Goal: Task Accomplishment & Management: Manage account settings

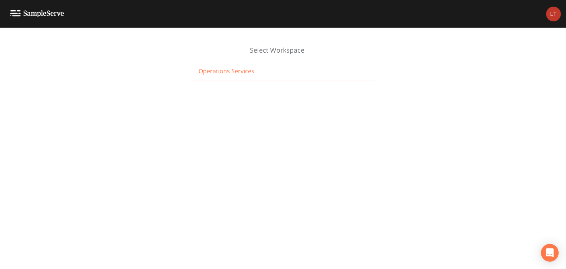
click at [251, 71] on span "Operations Services" at bounding box center [227, 71] width 56 height 9
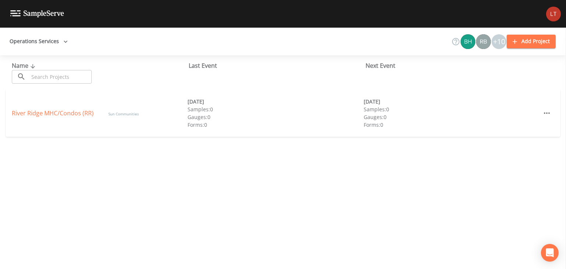
click at [10, 10] on img at bounding box center [37, 13] width 54 height 7
click at [551, 15] on img at bounding box center [553, 14] width 15 height 15
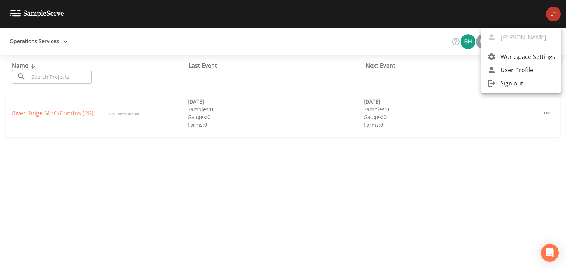
click at [358, 162] on div at bounding box center [283, 134] width 566 height 269
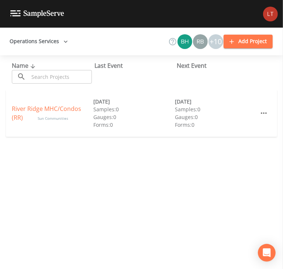
click at [66, 42] on icon "button" at bounding box center [65, 41] width 7 height 7
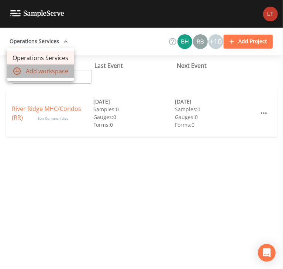
click at [37, 67] on span "Add workspace" at bounding box center [47, 71] width 42 height 9
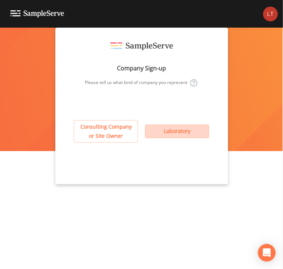
click at [175, 134] on button "Laboratory" at bounding box center [177, 132] width 64 height 14
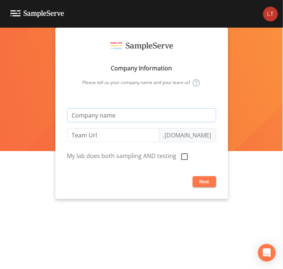
click at [106, 116] on input "text" at bounding box center [141, 115] width 149 height 14
type input "O"
type input "o"
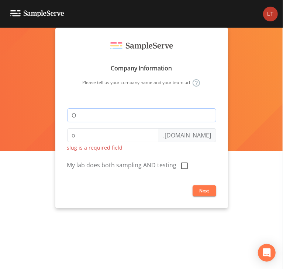
type input "Op"
type input "op"
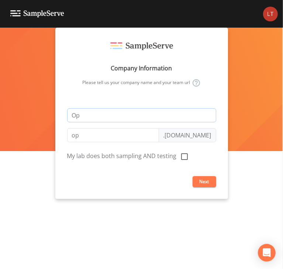
type input "Ope"
type input "ope"
type input "Oper"
type input "oper"
type input "Opera"
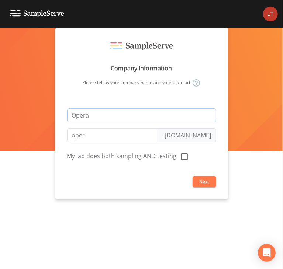
type input "opera"
type input "Oper"
type input "oper"
type input "Opera"
type input "opera"
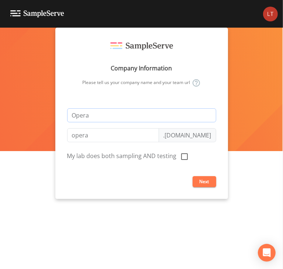
type input "Operat"
type input "operat"
type input "Operati"
type input "operati"
type input "Operatio"
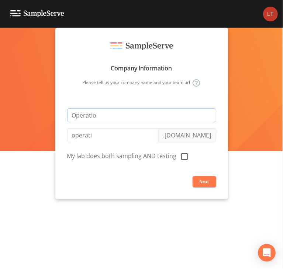
type input "operatio"
type input "Operation"
type input "operation"
type input "Operations"
type input "operations"
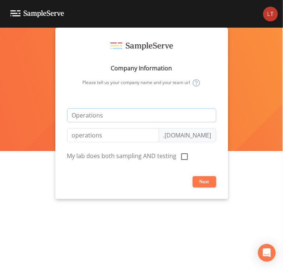
type input "Operations S"
type input "operations-s"
type input "Operations Se"
type input "operations-se"
type input "Operations Ser"
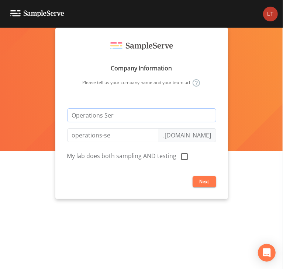
type input "operations-ser"
type input "Operations Serv"
type input "operations-serv"
type input "Operations Servi"
type input "operations-servi"
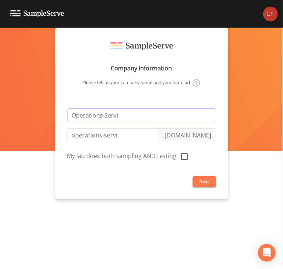
type input "Operations Servic"
type input "operations-servic"
type input "Operations Service"
type input "operations-service"
type input "Operations Services"
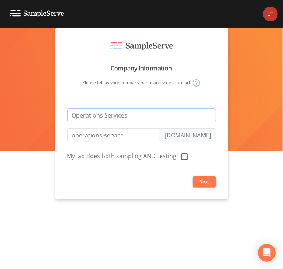
type input "operations-services"
type input "Operations Services L"
type input "operations-services-l"
type input "Operations Services LA"
type input "operations-services-la"
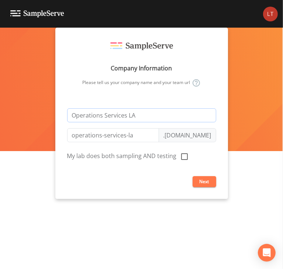
type input "Operations Services LAb"
type input "operations-services-lab"
type input "Operations Services LAbo"
type input "operations-services-labo"
type input "Operations Services LAbor"
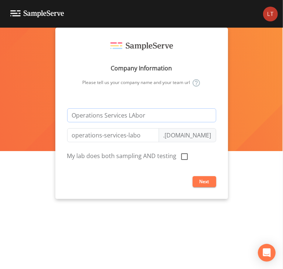
type input "operations-services-labor"
type input "Operations Services LAbora"
type input "operations-services-labora"
type input "Operations Services LAborat"
type input "operations-services-laborat"
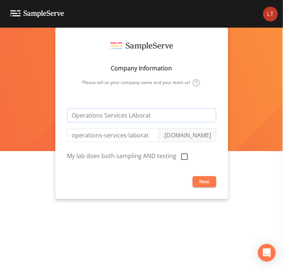
type input "Operations Services LAbora"
type input "operations-services-labora"
type input "Operations Services LAbor"
type input "operations-services-labor"
type input "Operations Services LAbo"
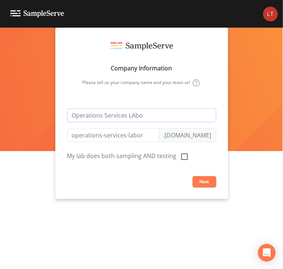
type input "operations-services-labo"
type input "Operations Services LAb"
type input "operations-services-lab"
type input "Operations Services LA"
type input "operations-services-la"
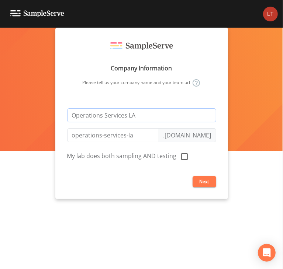
type input "Operations Services L"
type input "operations-services-l"
type input "Operations Services La"
type input "operations-services-la"
type input "Operations Services Lab"
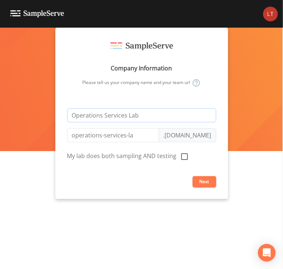
type input "operations-services-lab"
type input "Operations Services Labo"
type input "operations-services-labo"
type input "Operations Services Labor"
type input "operations-services-labor"
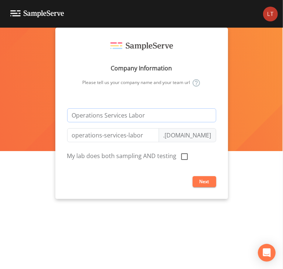
type input "Operations Services Labora"
type input "operations-services-labora"
type input "Operations Services Laborat"
type input "operations-services-laborat"
type input "Operations Services Laboraty"
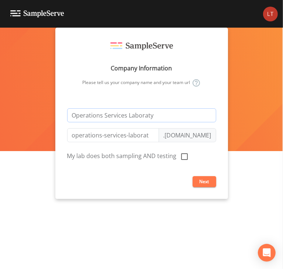
type input "operations-services-laboraty"
type input "Operations Services Laborat"
type input "operations-services-laborat"
type input "Operations Services Labora"
type input "operations-services-labora"
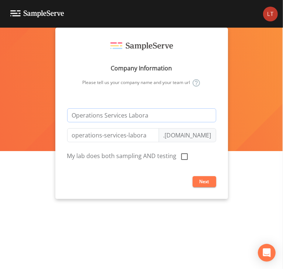
type input "Operations Services Laborat"
type input "operations-services-laborat"
type input "Operations Services Laborato"
type input "operations-services-laborato"
type input "Operations Services Laborator"
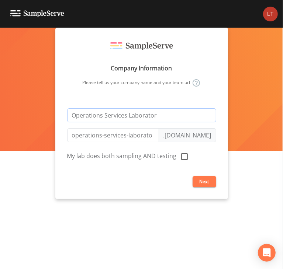
type input "operations-services-laborator"
type input "Operations Services Laboratory"
type input "operations-services-laboratory"
click at [212, 144] on form "Operations Services Laboratory operations-services-laboratory .sampleserve.com …" at bounding box center [141, 147] width 149 height 79
drag, startPoint x: 164, startPoint y: 116, endPoint x: 137, endPoint y: 122, distance: 27.7
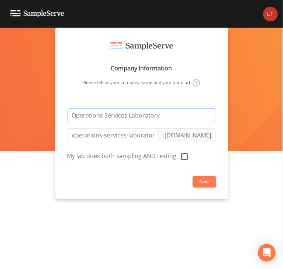
click at [137, 122] on input "Operations Services Laboratory" at bounding box center [141, 115] width 149 height 14
type input "Operations Services Labs"
type input "operations-services-labs"
type input "Operations Services Labs"
click at [206, 180] on button "Next" at bounding box center [204, 181] width 24 height 11
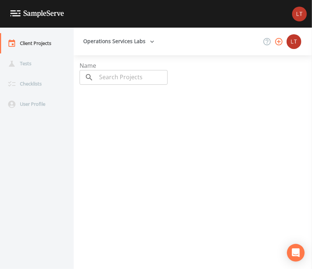
click at [159, 151] on div "Name ​ ​" at bounding box center [199, 162] width 238 height 202
click at [282, 19] on img at bounding box center [299, 14] width 15 height 15
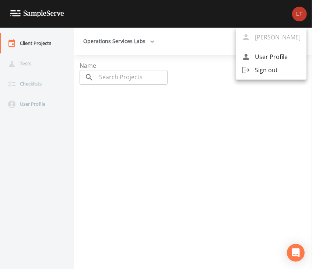
click at [214, 15] on div at bounding box center [156, 134] width 312 height 269
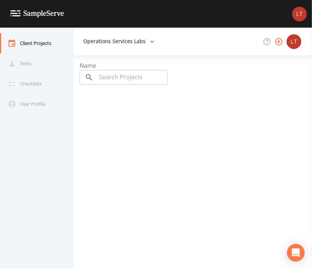
click at [16, 11] on img at bounding box center [37, 13] width 54 height 7
click at [119, 44] on button "Operations Services Labs" at bounding box center [118, 42] width 77 height 14
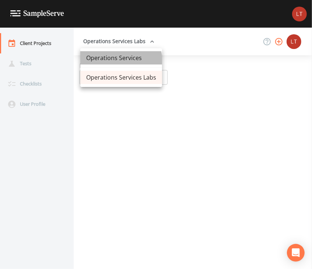
click at [119, 61] on link "Operations Services" at bounding box center [121, 57] width 82 height 13
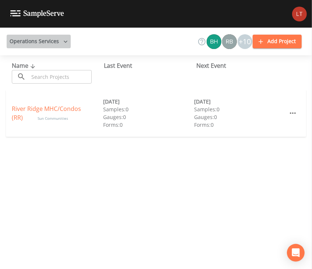
click at [50, 40] on button "Operations Services" at bounding box center [39, 42] width 64 height 14
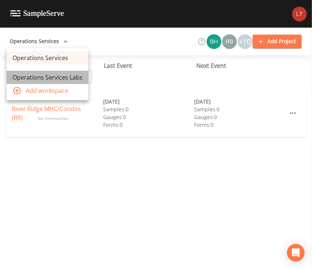
click at [66, 79] on link "Operations Services Labs" at bounding box center [48, 77] width 82 height 13
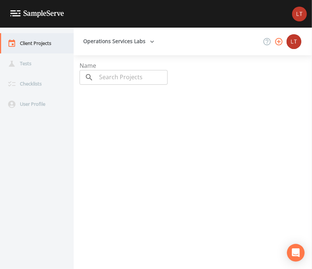
click at [28, 42] on div "Client Projects" at bounding box center [33, 43] width 66 height 20
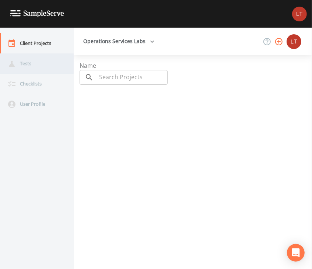
click at [32, 61] on div "Tests" at bounding box center [33, 63] width 66 height 20
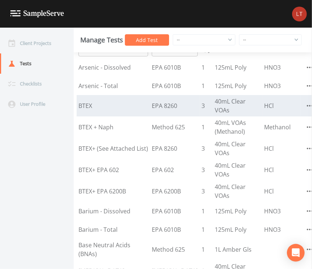
scroll to position [19, 0]
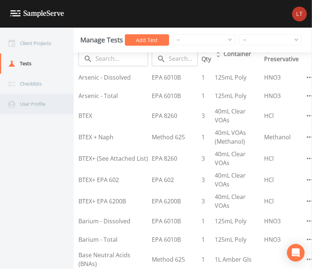
click at [22, 106] on div "User Profile" at bounding box center [33, 104] width 66 height 20
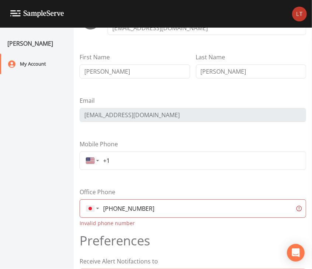
scroll to position [52, 0]
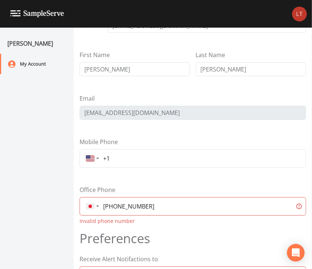
click at [106, 205] on input "[PHONE_NUMBER]" at bounding box center [196, 206] width 192 height 13
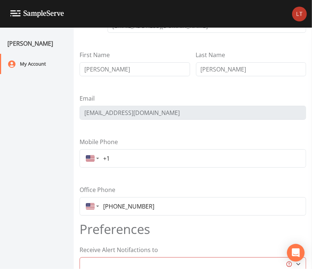
click at [188, 185] on div "Office Phone [GEOGRAPHIC_DATA] + 93 [GEOGRAPHIC_DATA] + 355 [GEOGRAPHIC_DATA] +…" at bounding box center [193, 200] width 227 height 30
click at [112, 207] on input "[PHONE_NUMBER]" at bounding box center [200, 206] width 201 height 13
type input "[PHONE_NUMBER]"
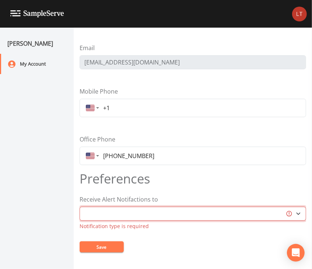
click at [298, 214] on select "Email Mobile Text" at bounding box center [193, 214] width 227 height 14
select select "sms"
click at [80, 215] on select "Email Mobile Text" at bounding box center [193, 214] width 227 height 14
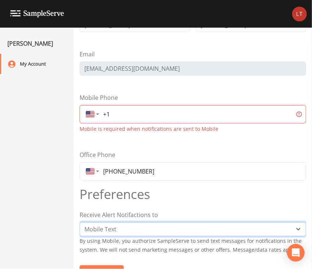
scroll to position [94, 0]
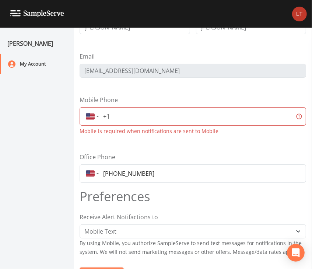
click at [135, 116] on input "+1" at bounding box center [196, 116] width 192 height 13
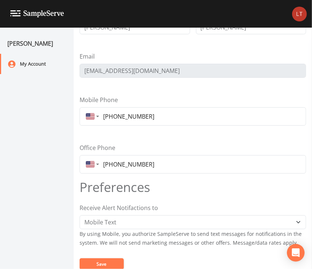
type input "[PHONE_NUMBER]"
click at [182, 142] on div "My Details Full Name [EMAIL_ADDRESS][DOMAIN_NAME] First Name [PERSON_NAME] Last…" at bounding box center [193, 60] width 227 height 239
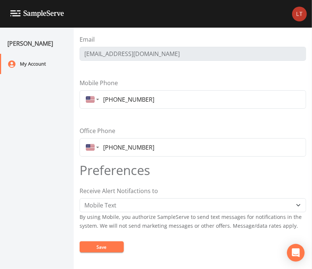
drag, startPoint x: 149, startPoint y: 148, endPoint x: 112, endPoint y: 148, distance: 37.2
click at [112, 148] on input "[PHONE_NUMBER]" at bounding box center [200, 147] width 201 height 13
type input "[PHONE_NUMBER]"
click at [100, 244] on button "Save" at bounding box center [102, 246] width 44 height 11
drag, startPoint x: 291, startPoint y: 254, endPoint x: 295, endPoint y: 249, distance: 6.1
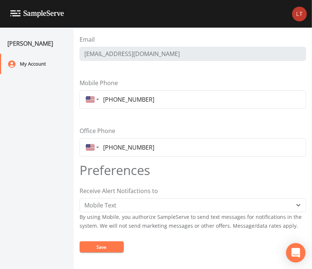
click at [294, 252] on icon "Open Intercom Messenger" at bounding box center [296, 253] width 10 height 10
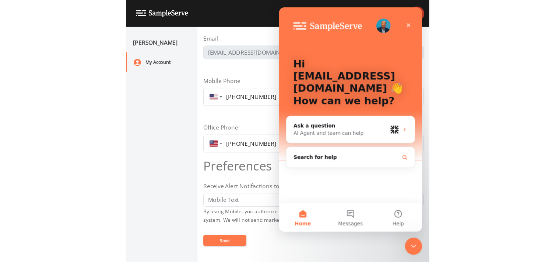
scroll to position [0, 0]
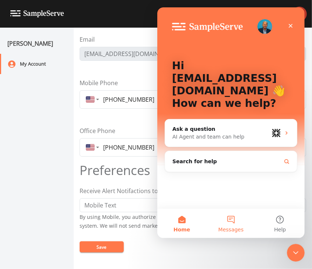
click at [231, 213] on button "Messages" at bounding box center [230, 223] width 49 height 29
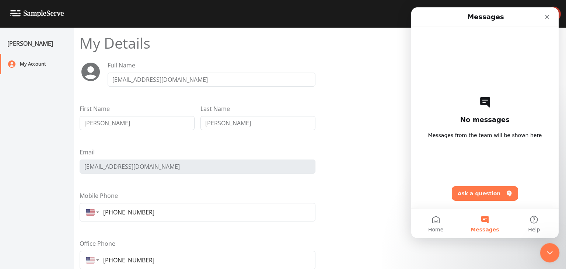
click at [312, 255] on icon "Close Intercom Messenger" at bounding box center [548, 251] width 9 height 9
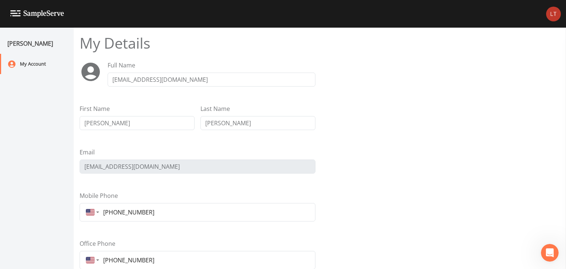
scroll to position [115, 0]
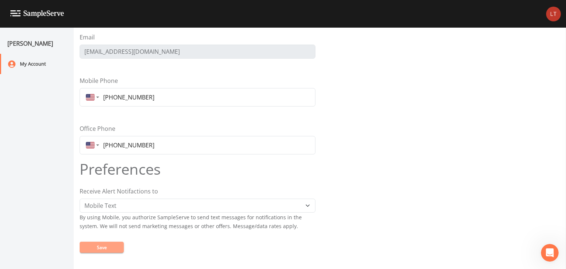
click at [111, 247] on button "Save" at bounding box center [102, 247] width 44 height 11
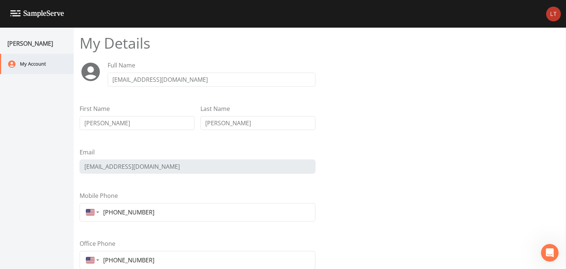
click at [38, 69] on div "My Account" at bounding box center [33, 64] width 66 height 20
click at [37, 42] on div "[PERSON_NAME]" at bounding box center [37, 43] width 74 height 21
click at [14, 10] on img at bounding box center [37, 13] width 54 height 7
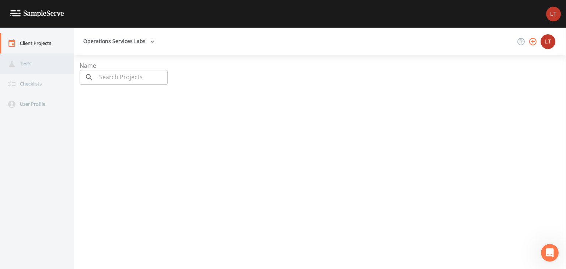
click at [44, 64] on div "Tests" at bounding box center [33, 63] width 66 height 20
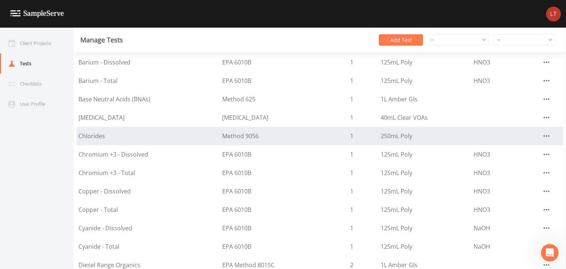
scroll to position [164, 0]
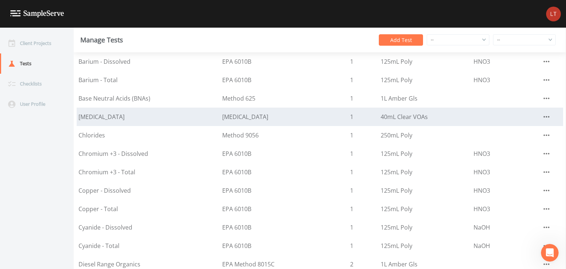
click at [312, 117] on icon "button" at bounding box center [546, 116] width 9 height 9
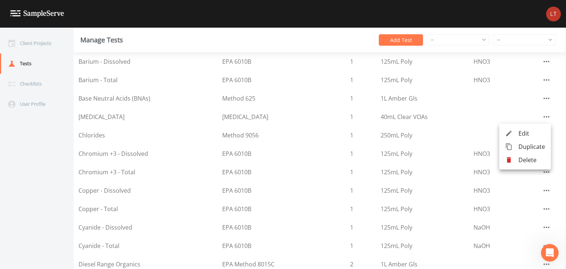
click at [312, 163] on span "Delete" at bounding box center [531, 159] width 27 height 9
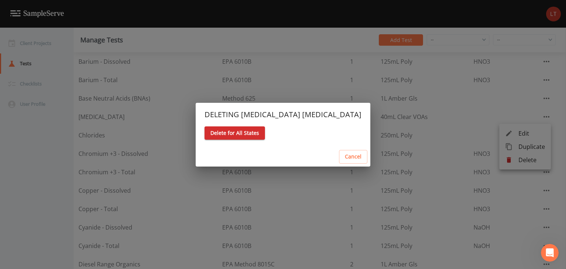
click at [312, 154] on button "Cancel" at bounding box center [353, 157] width 28 height 14
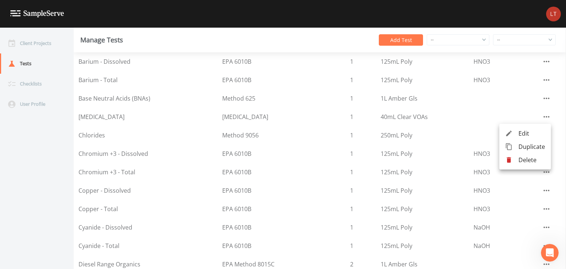
click at [94, 115] on div at bounding box center [283, 134] width 566 height 269
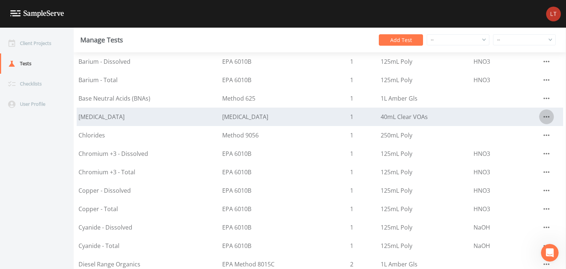
click at [312, 116] on icon "button" at bounding box center [546, 116] width 6 height 1
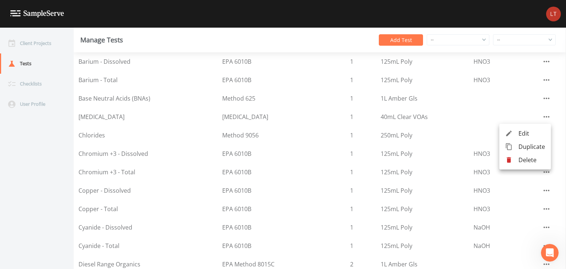
click at [312, 136] on span "Edit" at bounding box center [531, 133] width 27 height 9
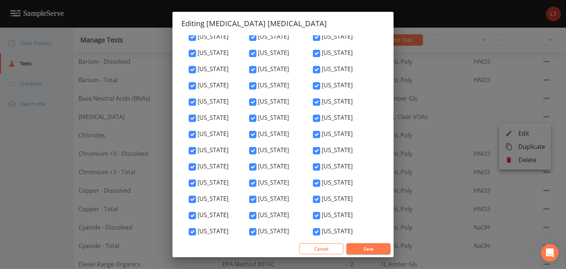
scroll to position [2531, 0]
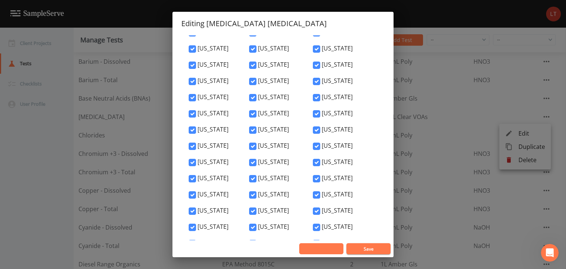
click at [312, 251] on button "Cancel" at bounding box center [321, 248] width 44 height 11
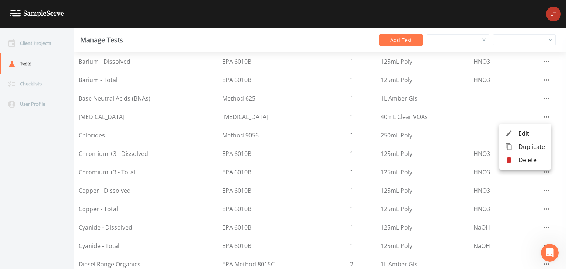
click at [312, 162] on span "Delete" at bounding box center [531, 159] width 27 height 9
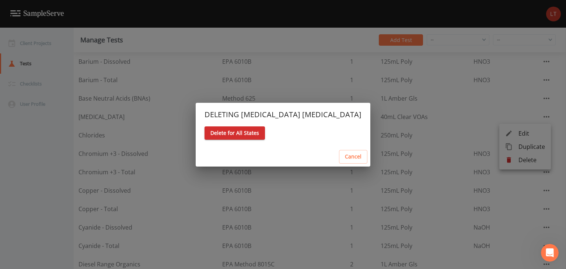
click at [265, 133] on button "Delete for All States" at bounding box center [234, 133] width 60 height 14
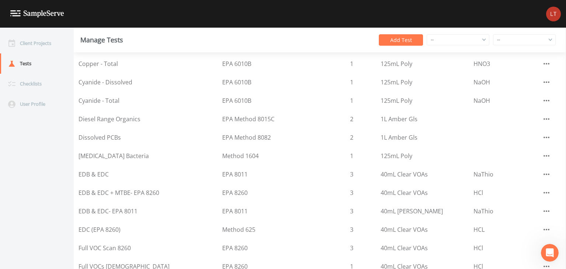
scroll to position [0, 0]
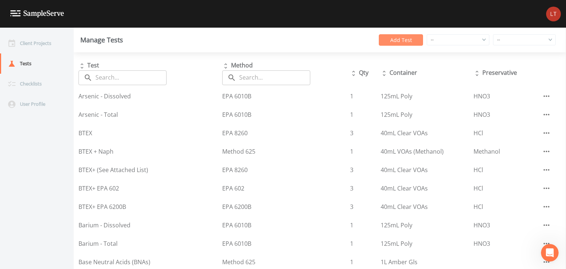
click at [312, 40] on button "Add Test" at bounding box center [401, 39] width 44 height 11
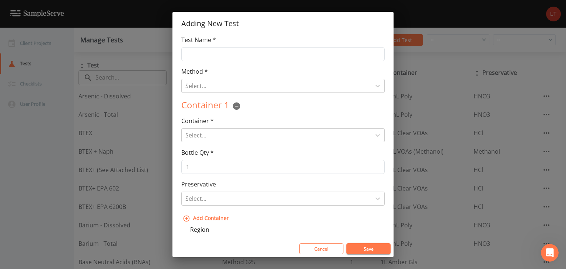
drag, startPoint x: 284, startPoint y: 45, endPoint x: 285, endPoint y: 49, distance: 4.3
click at [285, 48] on div "Test Name *" at bounding box center [282, 48] width 203 height 26
click at [287, 59] on input "Test Name *" at bounding box center [282, 54] width 203 height 14
type input "BOD"
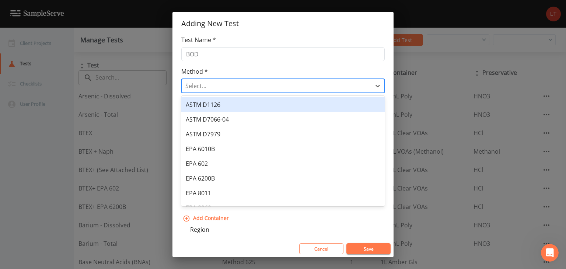
click at [259, 84] on div at bounding box center [276, 86] width 182 height 10
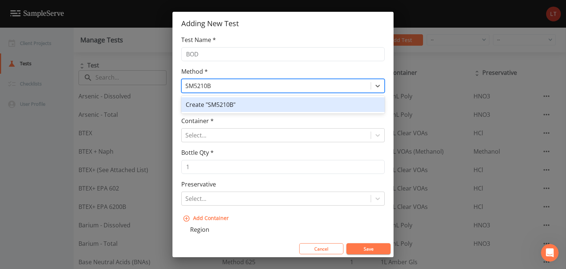
click at [194, 84] on input "SM5210B" at bounding box center [198, 85] width 27 height 9
type input "SM 5210B"
click at [242, 125] on div "Container * Select... Container Type is Required" at bounding box center [282, 129] width 203 height 26
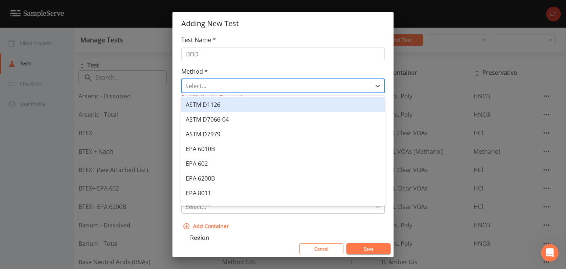
click at [246, 85] on div at bounding box center [276, 86] width 182 height 10
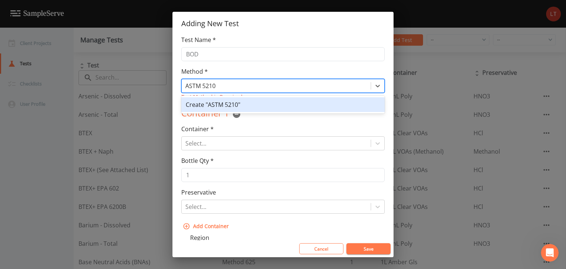
type input "ASTM 5210B"
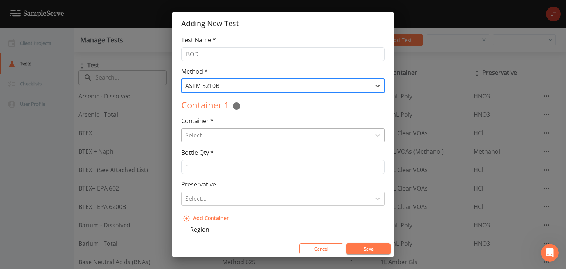
click at [251, 133] on div at bounding box center [276, 135] width 182 height 10
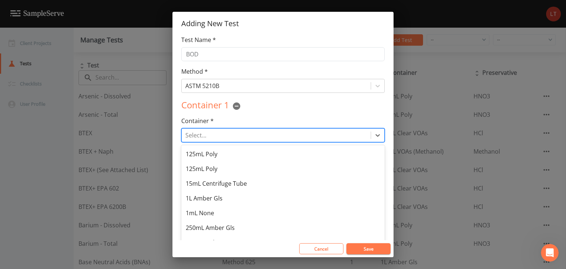
scroll to position [97, 0]
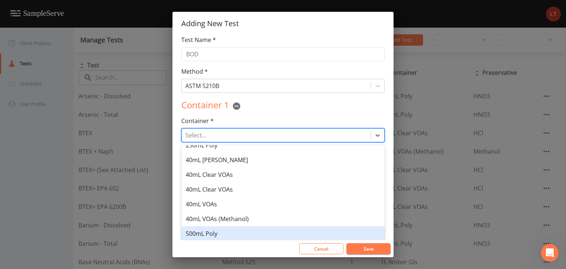
click at [234, 235] on div "500mL Poly" at bounding box center [282, 233] width 203 height 15
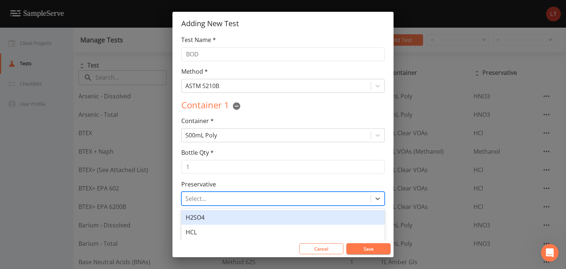
click at [227, 201] on div at bounding box center [276, 198] width 182 height 10
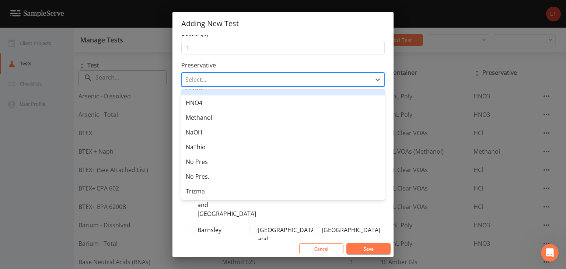
scroll to position [122, 0]
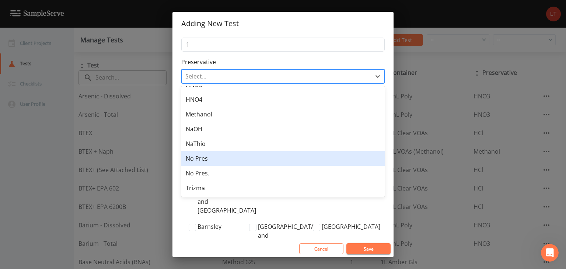
click at [228, 161] on div "No Pres" at bounding box center [282, 158] width 203 height 15
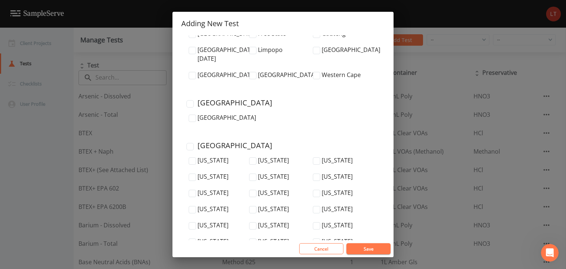
scroll to position [2393, 0]
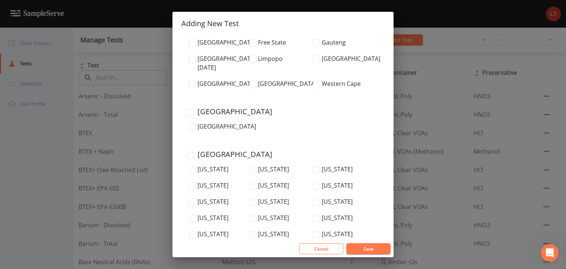
checkbox input "true"
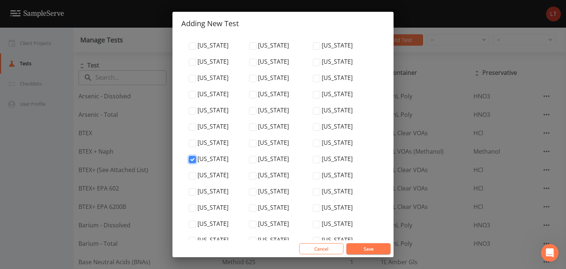
scroll to position [2531, 0]
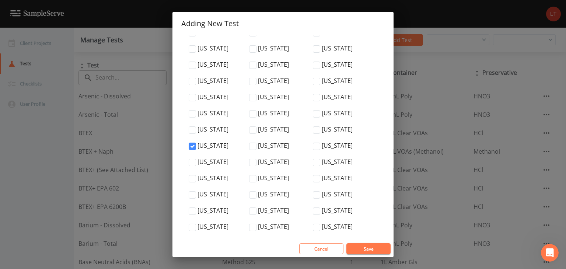
checkbox input "true"
checkbox input "false"
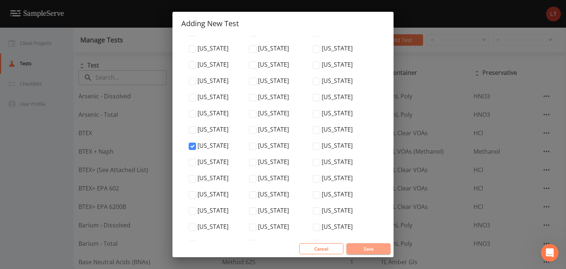
click at [312, 247] on button "Save" at bounding box center [368, 248] width 44 height 11
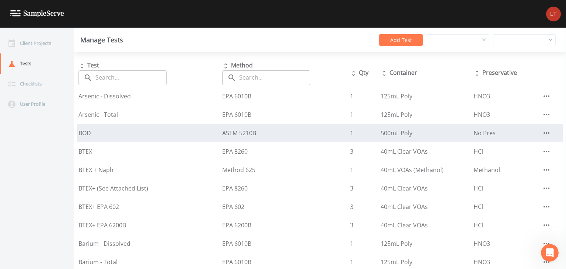
click at [124, 132] on div "BOD" at bounding box center [148, 133] width 140 height 9
click at [312, 136] on icon "button" at bounding box center [546, 133] width 9 height 9
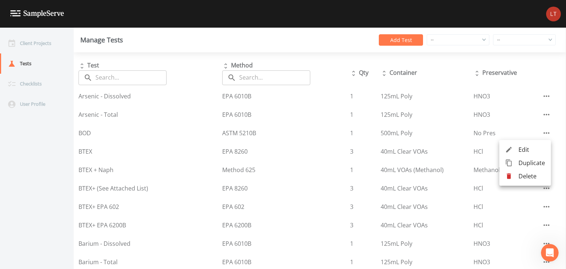
click at [312, 161] on div at bounding box center [511, 162] width 13 height 7
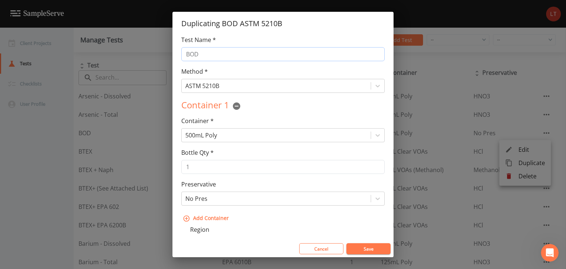
click at [187, 51] on input "BOD" at bounding box center [282, 54] width 203 height 14
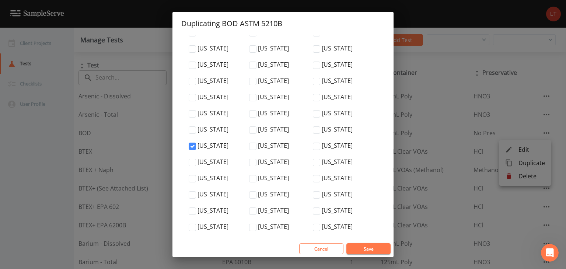
type input "CBOD"
click at [312, 249] on button "Save" at bounding box center [368, 248] width 44 height 11
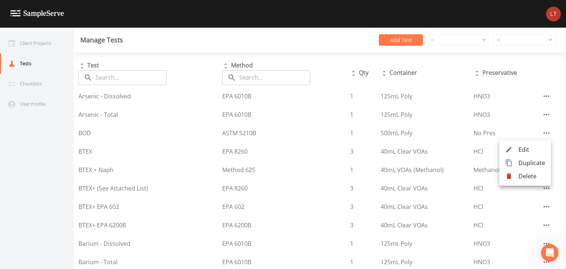
click at [46, 176] on div at bounding box center [283, 134] width 566 height 269
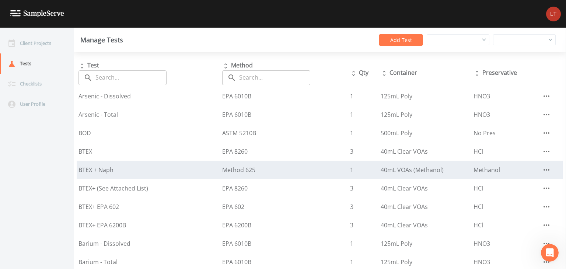
click at [120, 176] on td "BTEX + Naph" at bounding box center [149, 170] width 144 height 18
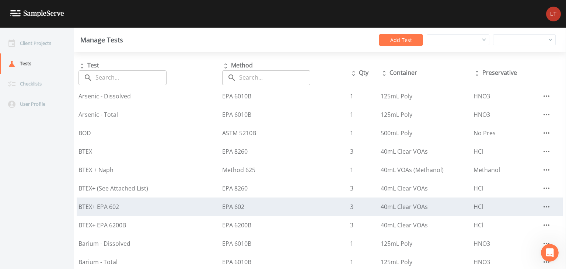
scroll to position [88, 0]
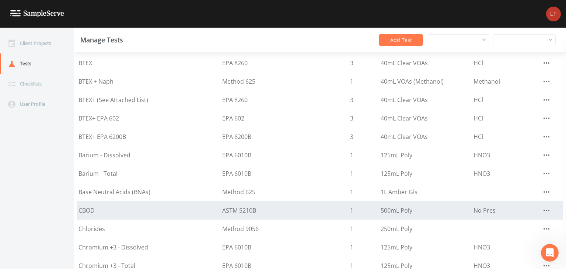
click at [131, 207] on div "CBOD" at bounding box center [148, 210] width 140 height 9
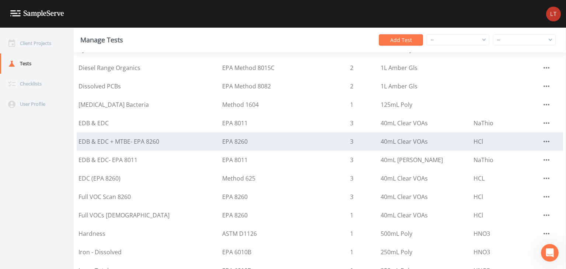
scroll to position [376, 0]
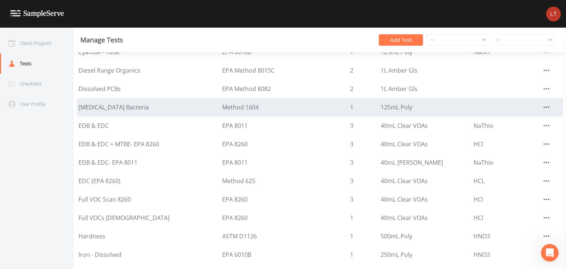
click at [312, 107] on icon "button" at bounding box center [546, 107] width 9 height 9
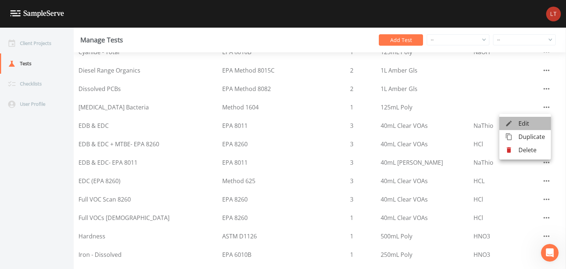
click at [312, 123] on span "Edit" at bounding box center [531, 123] width 27 height 9
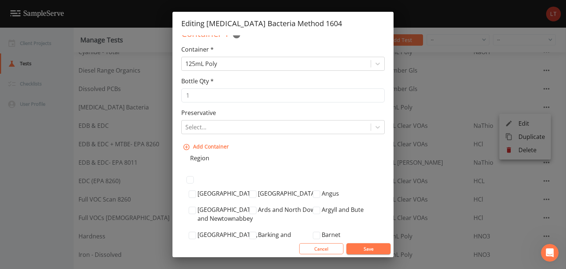
scroll to position [74, 0]
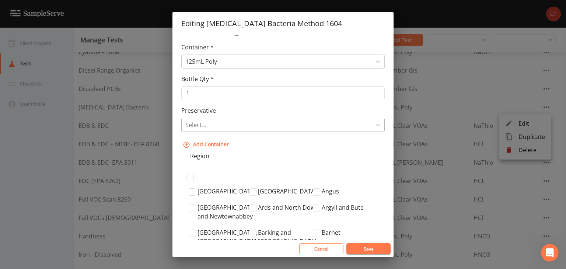
click at [250, 129] on div at bounding box center [276, 125] width 182 height 10
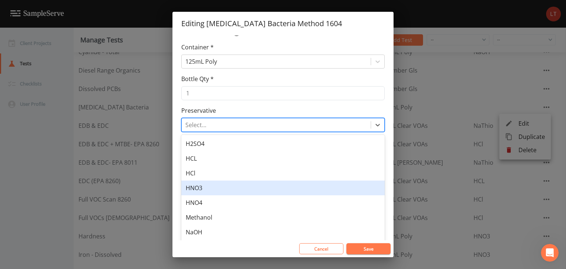
scroll to position [55, 0]
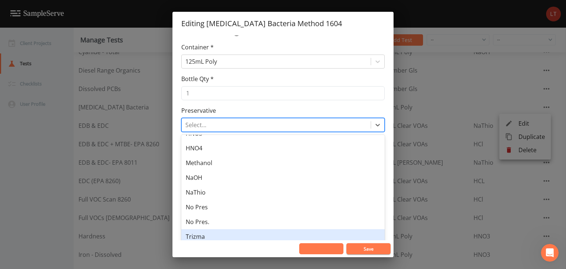
click at [312, 247] on button "Cancel" at bounding box center [321, 248] width 44 height 11
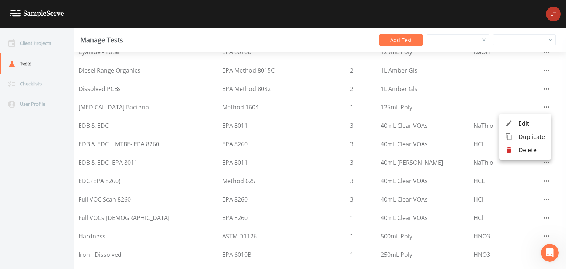
click at [55, 141] on div at bounding box center [283, 134] width 566 height 269
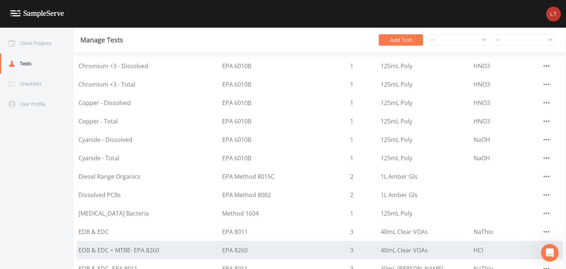
scroll to position [0, 0]
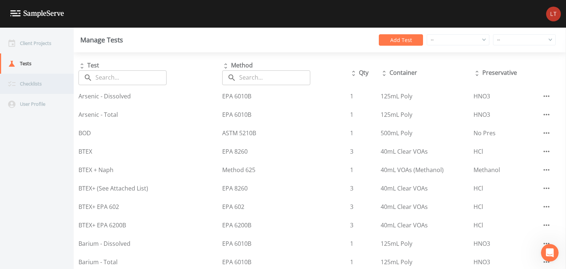
click at [29, 85] on div "Checklists" at bounding box center [33, 84] width 66 height 20
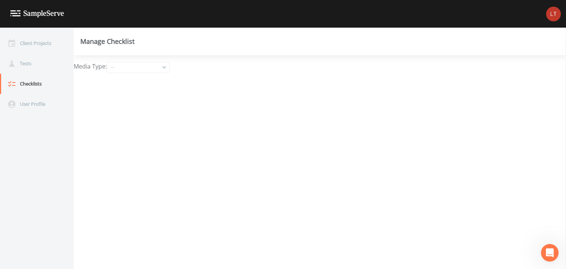
click at [169, 64] on div "--" at bounding box center [138, 67] width 62 height 10
click at [137, 138] on button "Waste Water" at bounding box center [139, 137] width 62 height 11
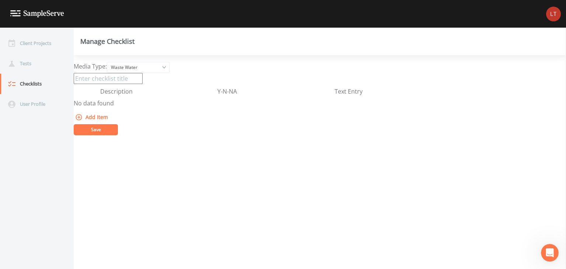
click at [88, 118] on button "Add Item" at bounding box center [92, 118] width 37 height 14
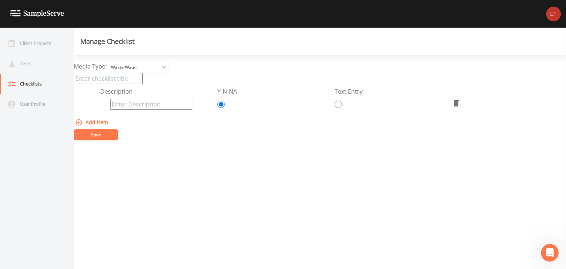
click at [312, 109] on form "Description Y-N-NA Text Entry Add Item Save" at bounding box center [320, 106] width 492 height 67
click at [312, 105] on icon at bounding box center [456, 103] width 5 height 7
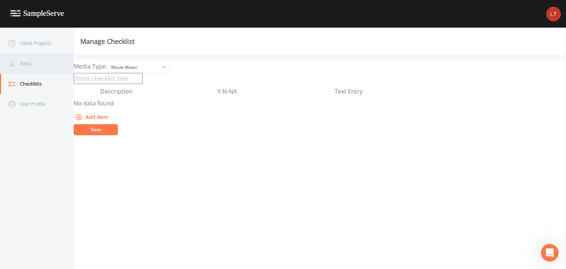
click at [24, 63] on div "Tests" at bounding box center [33, 63] width 66 height 20
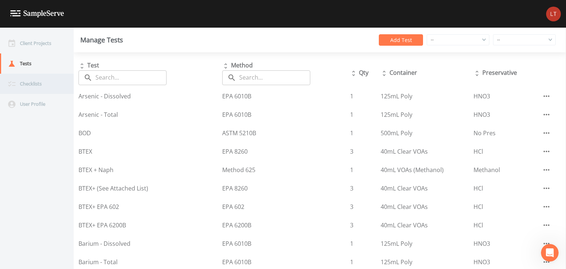
click at [25, 86] on div "Checklists" at bounding box center [33, 84] width 66 height 20
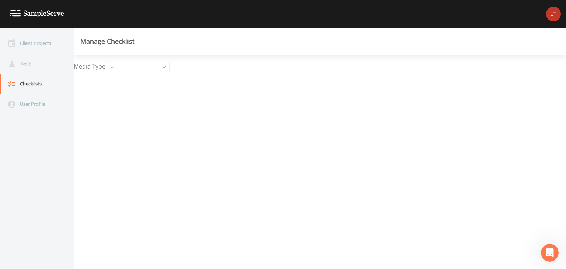
click at [169, 70] on div "--" at bounding box center [138, 67] width 62 height 10
click at [140, 104] on button "Groundwater" at bounding box center [139, 104] width 62 height 11
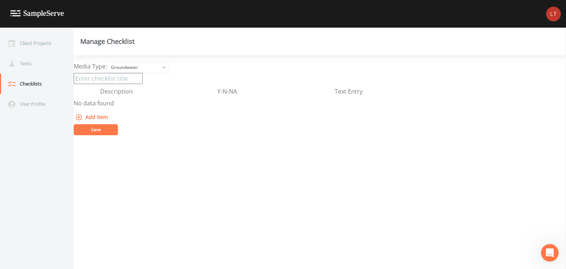
click at [167, 68] on div "Groundwater" at bounding box center [138, 67] width 62 height 10
click at [133, 136] on button "Waste Water" at bounding box center [139, 137] width 62 height 11
click at [167, 138] on div "Media Type:  Waste Water Other Drinking Water Groundwater Soil Soil Vapor Waste…" at bounding box center [320, 162] width 492 height 214
click at [27, 68] on div "Tests" at bounding box center [33, 63] width 66 height 20
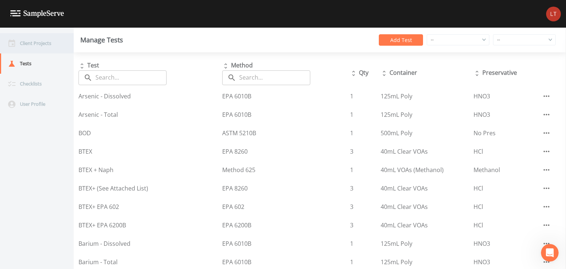
click at [33, 43] on div "Client Projects" at bounding box center [33, 43] width 66 height 20
